Goal: Contribute content

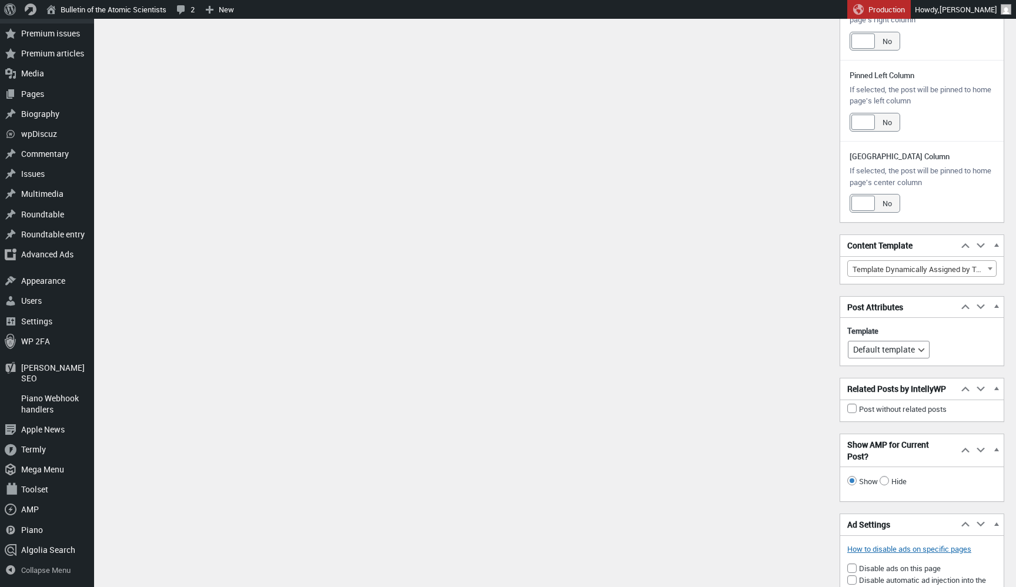
scroll to position [1176, 0]
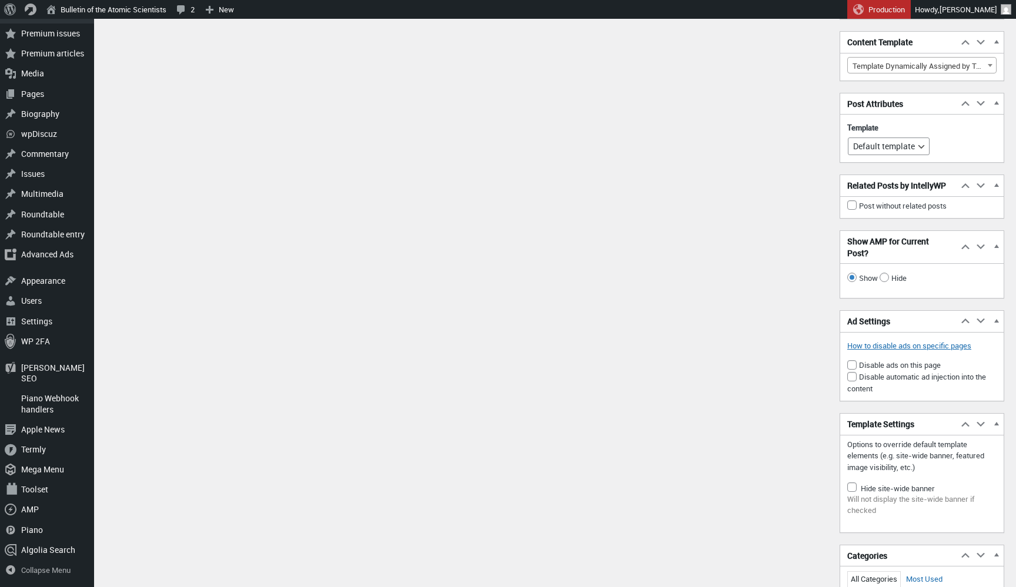
click at [900, 160] on div "Publish Move up Move Publish box up Move down Move Publish box down Toggle pane…" at bounding box center [921, 320] width 165 height 2881
click at [903, 141] on select "Default template Builder" at bounding box center [889, 147] width 82 height 18
select select "views/template-custom.blade.php"
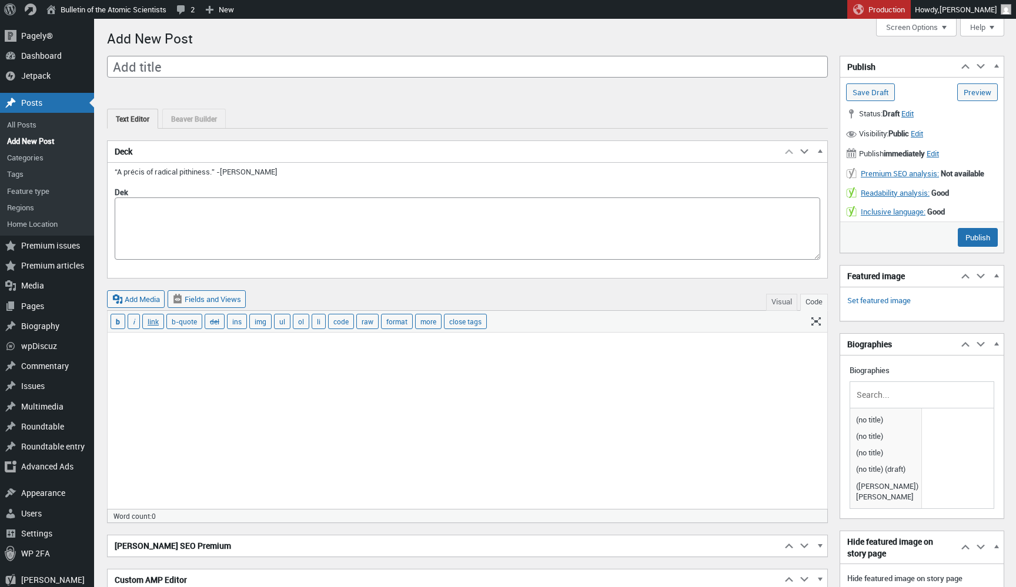
scroll to position [0, 0]
click at [217, 105] on div "Text Editor Beaver Builder Beaver Builder is currently active for this post. La…" at bounding box center [467, 113] width 721 height 32
click at [213, 118] on link "Beaver Builder" at bounding box center [193, 118] width 63 height 19
type input "Post #126297"
